Goal: Check status: Check status

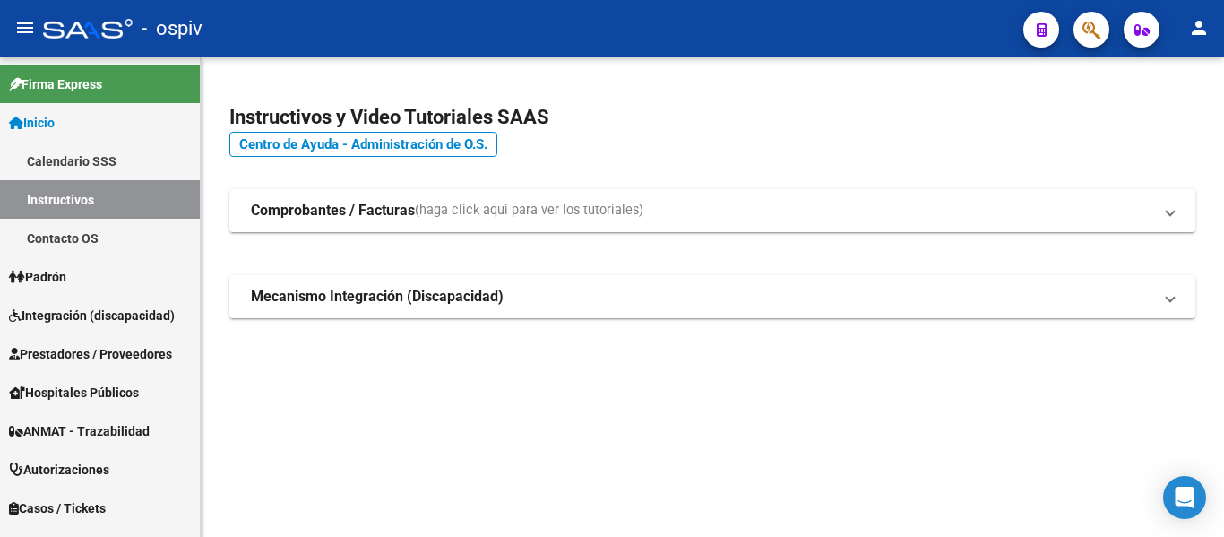
click at [52, 273] on span "Padrón" at bounding box center [37, 277] width 57 height 20
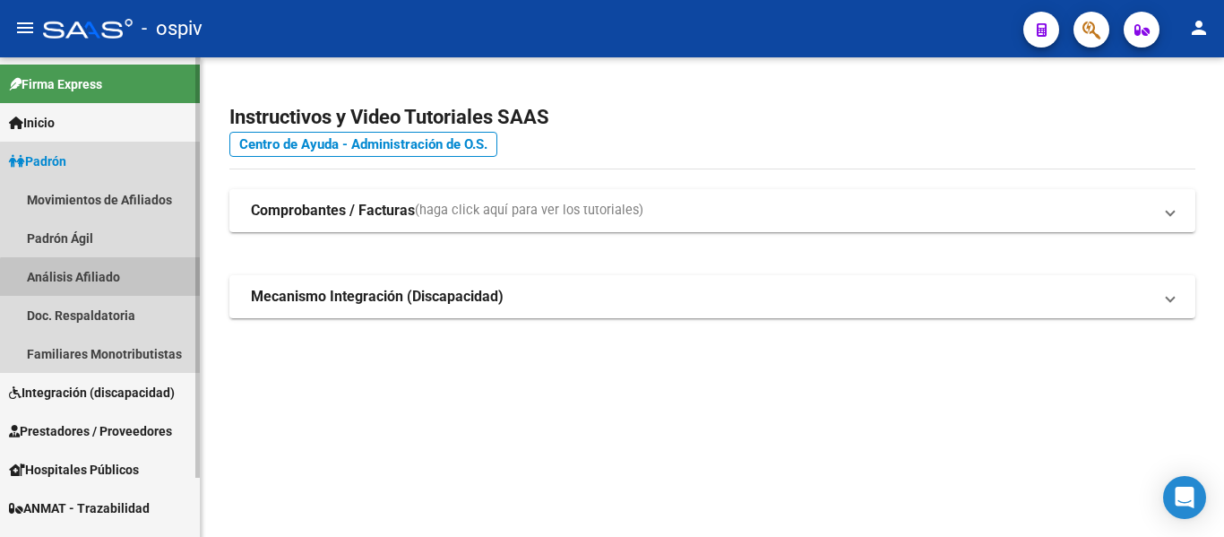
click at [113, 283] on link "Análisis Afiliado" at bounding box center [100, 276] width 200 height 39
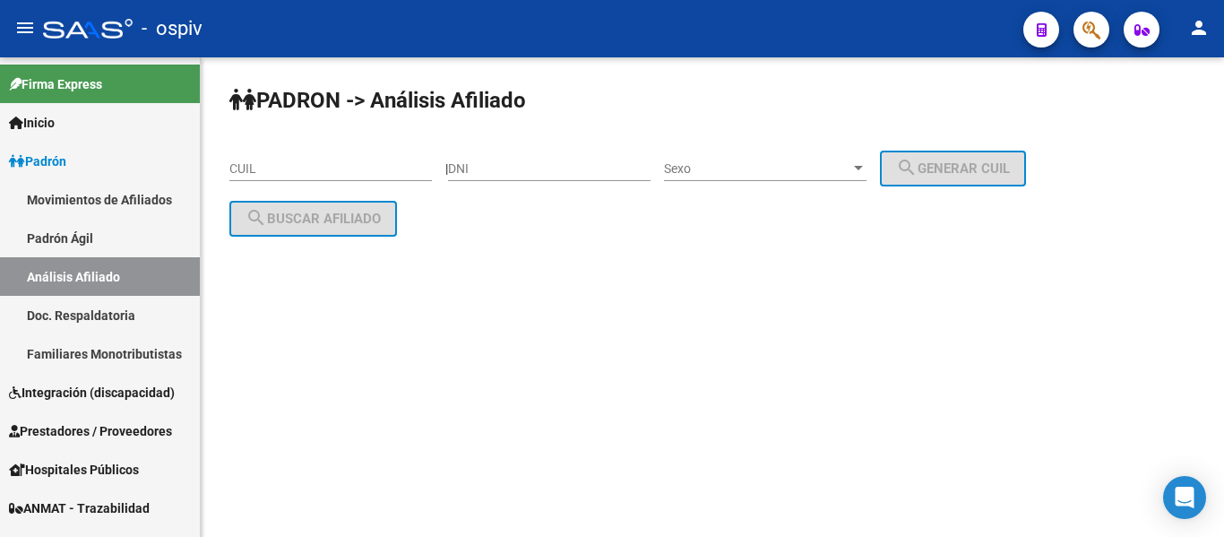
click at [243, 171] on input "CUIL" at bounding box center [330, 168] width 202 height 15
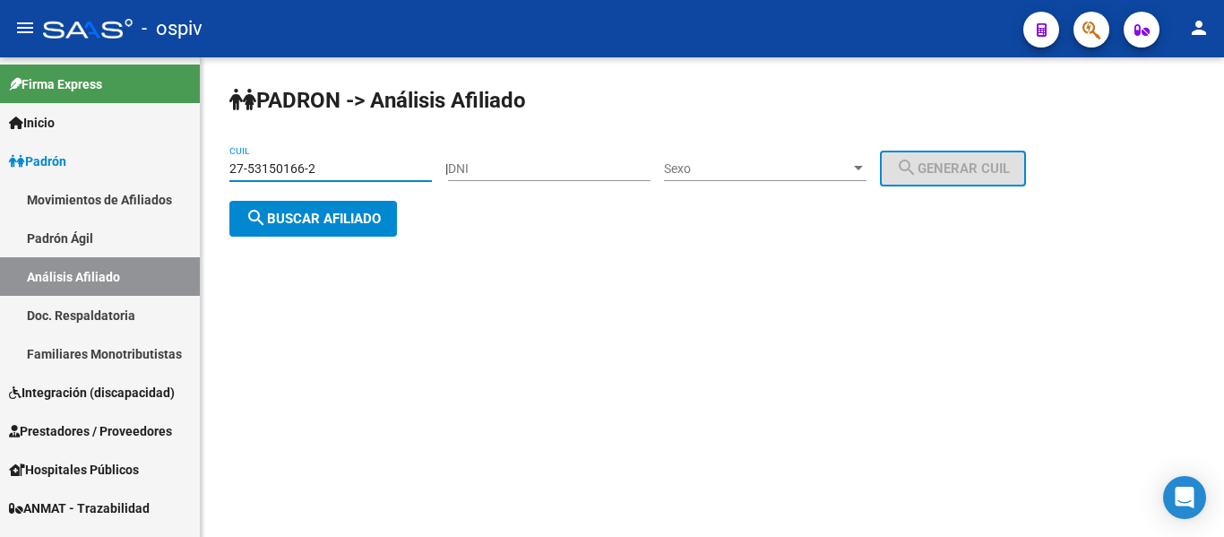
type input "27-53150166-2"
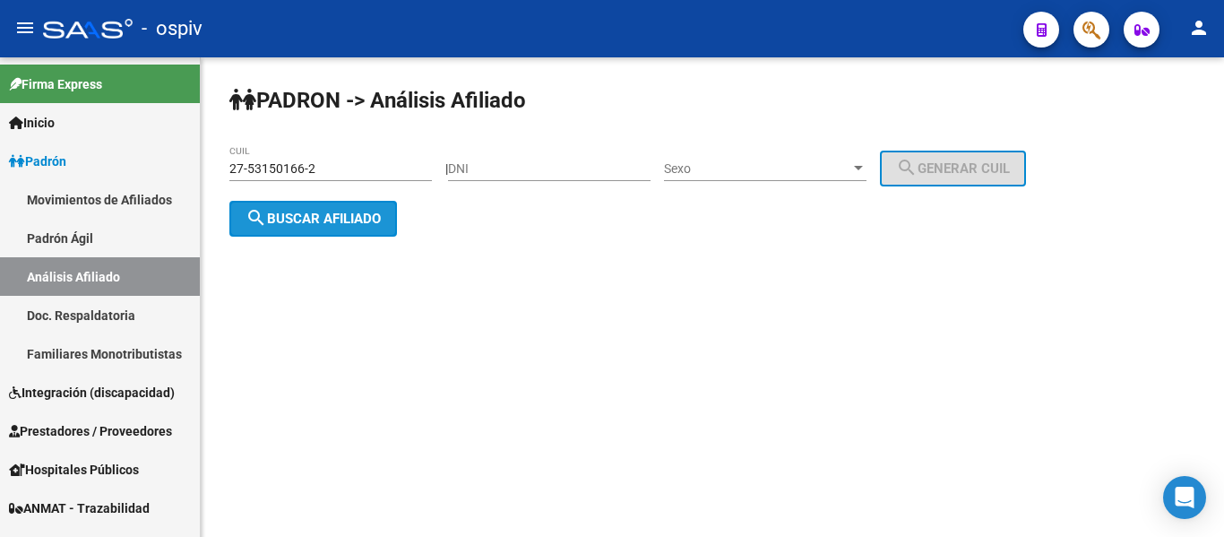
click at [380, 201] on button "search Buscar afiliado" at bounding box center [312, 219] width 167 height 36
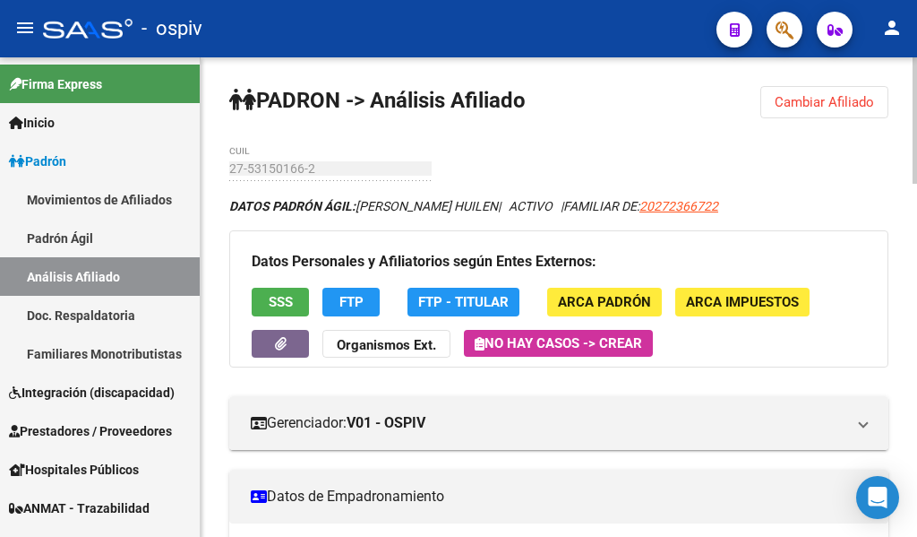
drag, startPoint x: 781, startPoint y: 107, endPoint x: 816, endPoint y: 101, distance: 35.3
click at [766, 87] on button "Cambiar Afiliado" at bounding box center [824, 102] width 128 height 32
